Goal: Task Accomplishment & Management: Manage account settings

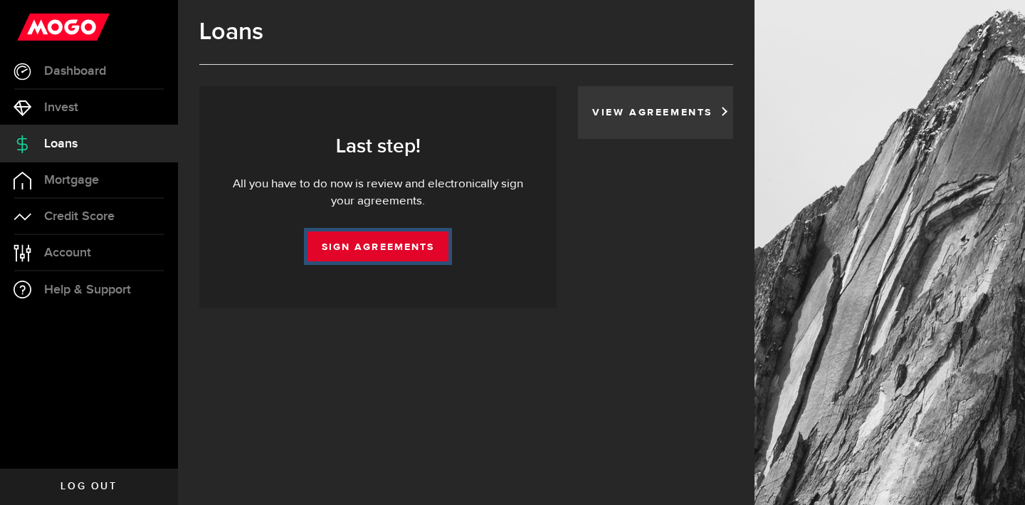
click at [396, 253] on link "Sign Agreements" at bounding box center [377, 246] width 141 height 30
click at [660, 122] on div "View Agreements" at bounding box center [655, 112] width 155 height 53
click at [712, 116] on link "View Agreements" at bounding box center [655, 112] width 127 height 10
